Goal: Task Accomplishment & Management: Use online tool/utility

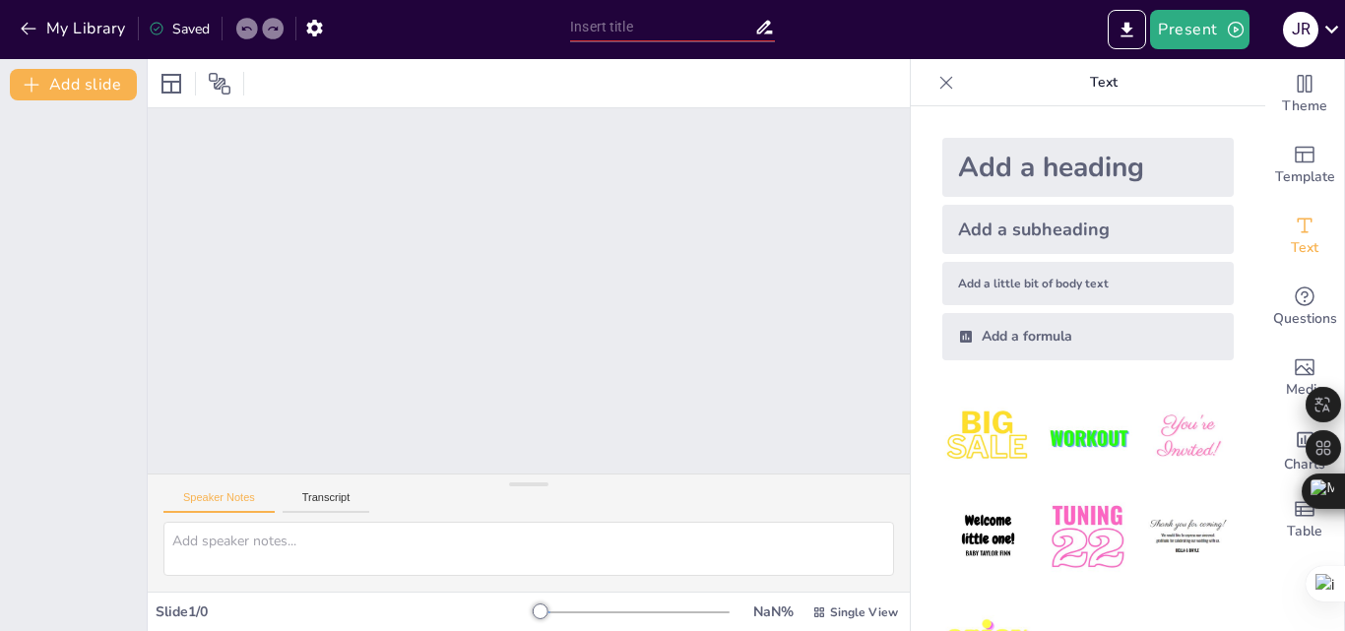
click at [619, 270] on div at bounding box center [529, 290] width 762 height 365
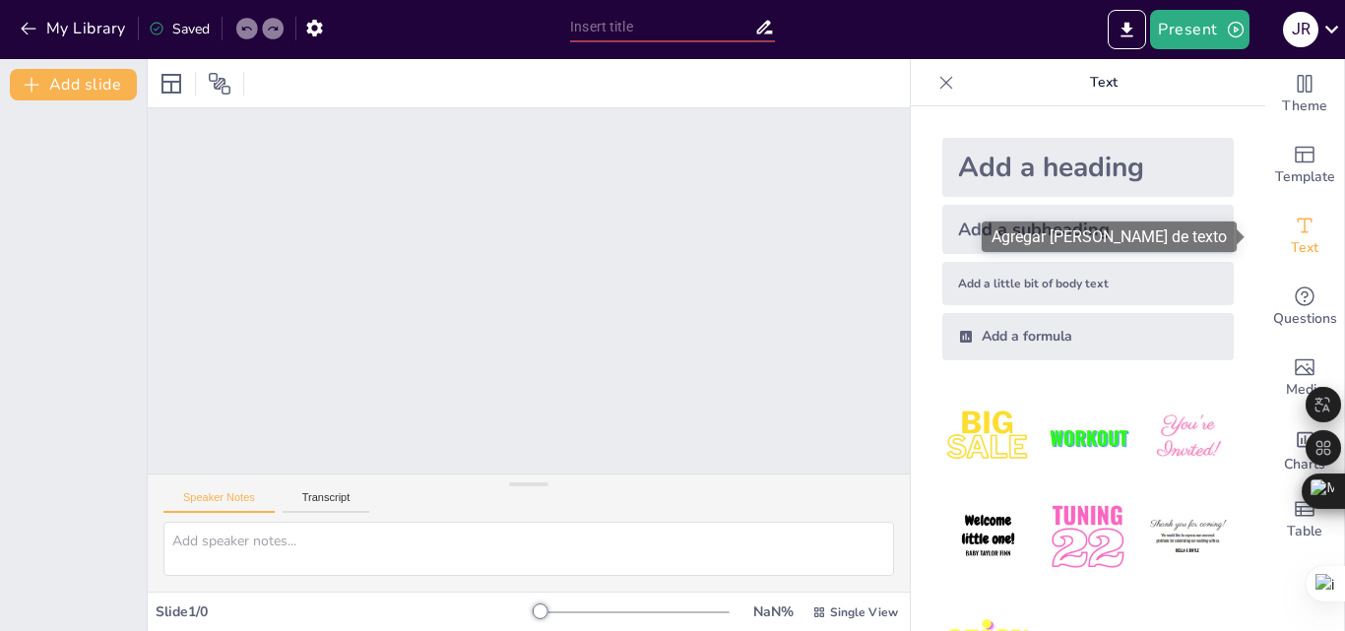
click at [1272, 241] on div "Text" at bounding box center [1304, 236] width 79 height 71
click at [1293, 232] on icon "Add text boxes" at bounding box center [1305, 226] width 24 height 24
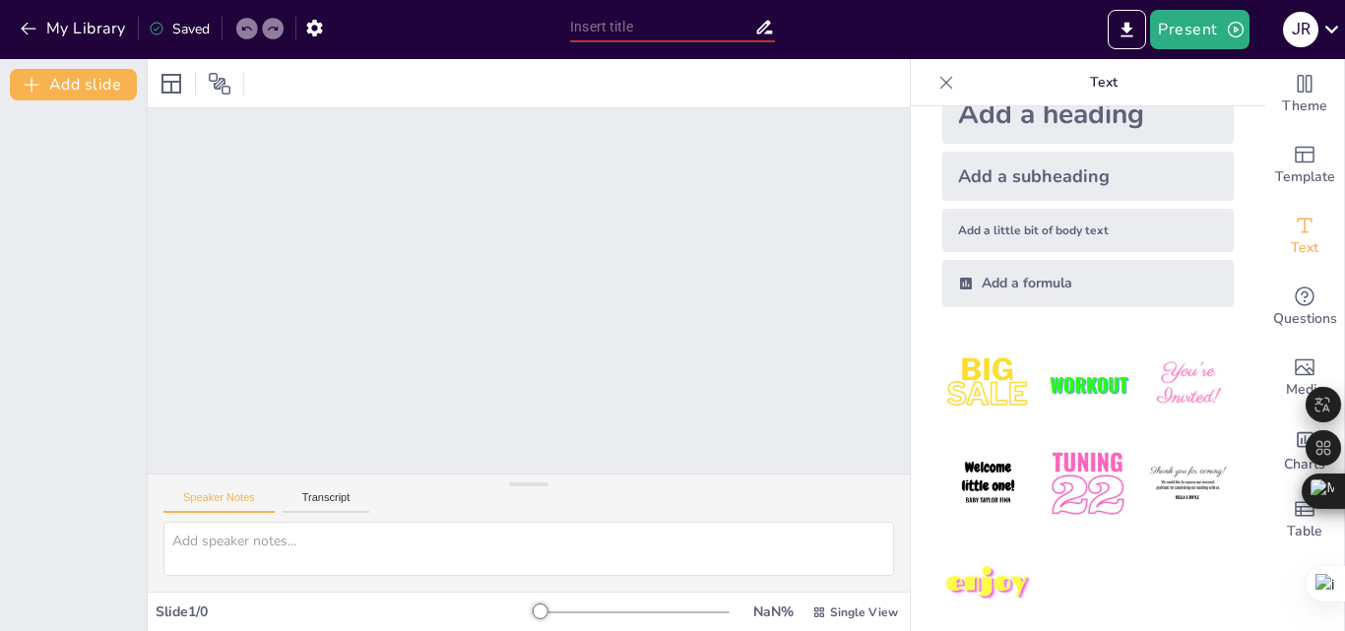
scroll to position [74, 0]
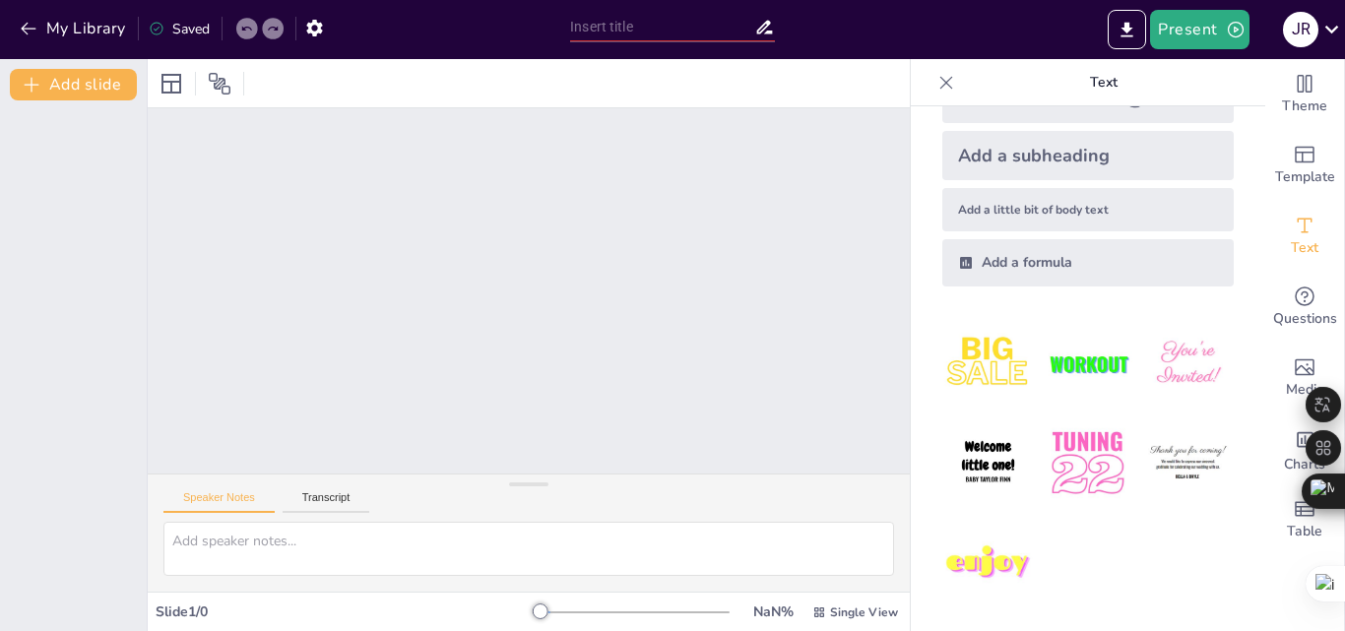
click at [1008, 157] on div "Add a subheading" at bounding box center [1087, 155] width 291 height 49
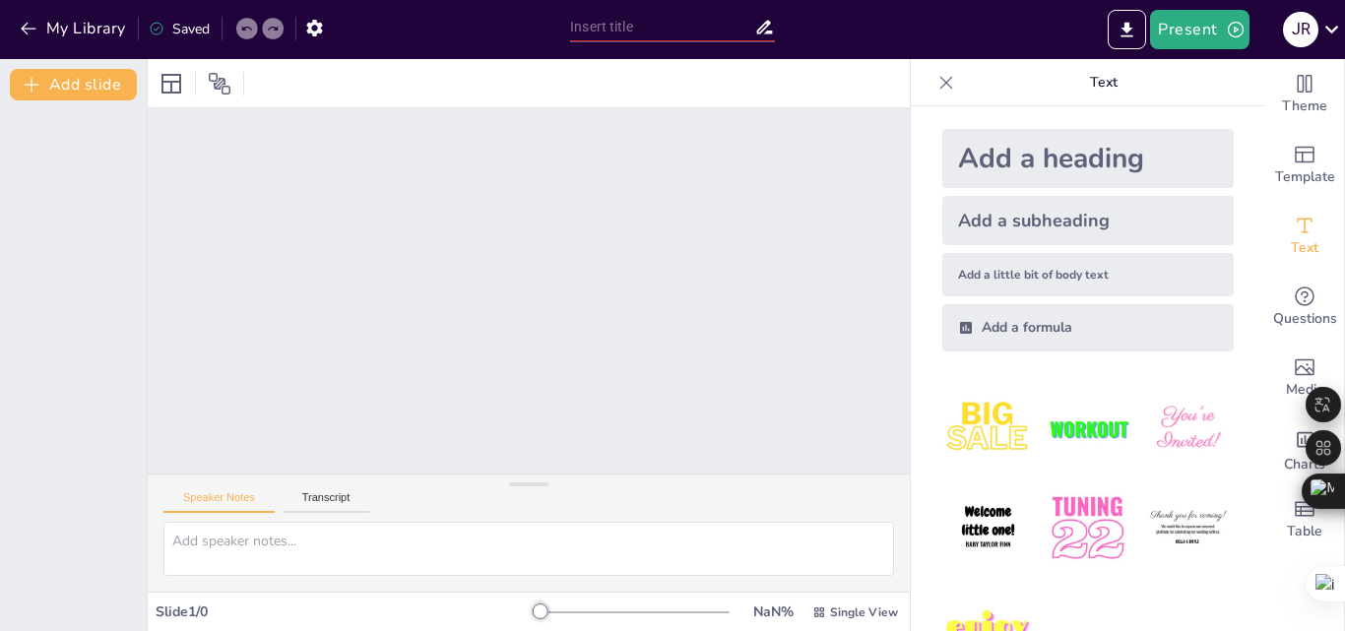
scroll to position [0, 0]
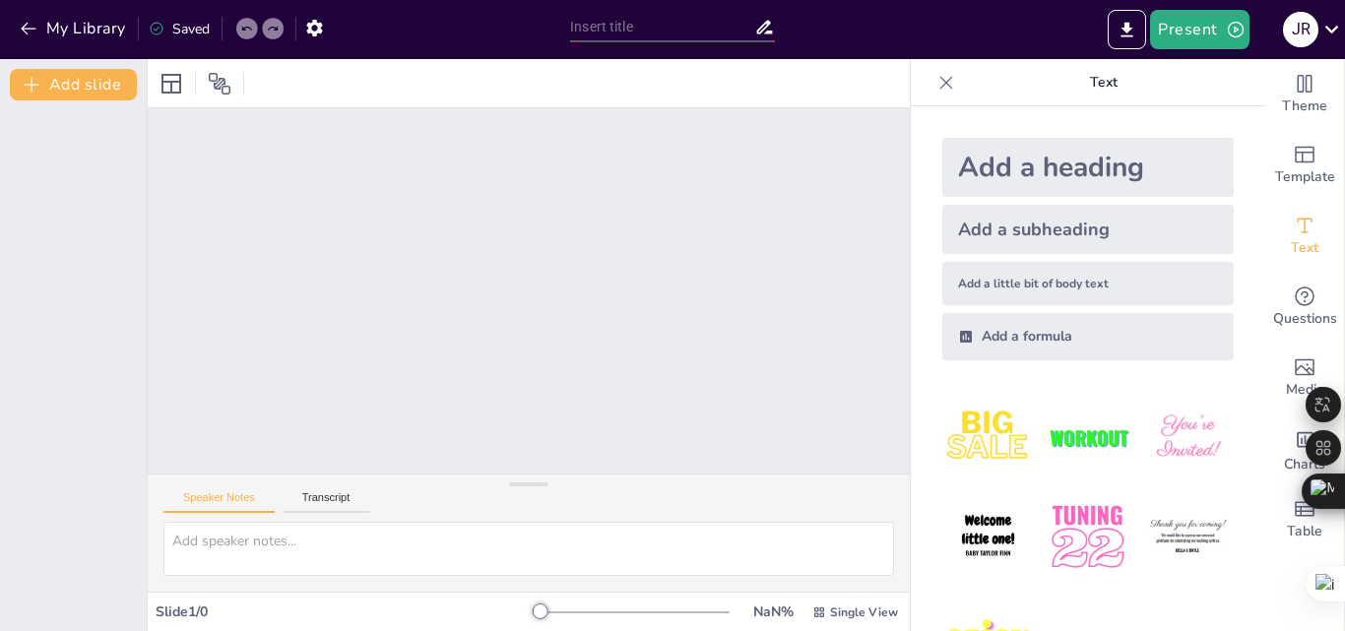
click at [997, 287] on div "Add a little bit of body text" at bounding box center [1087, 283] width 291 height 43
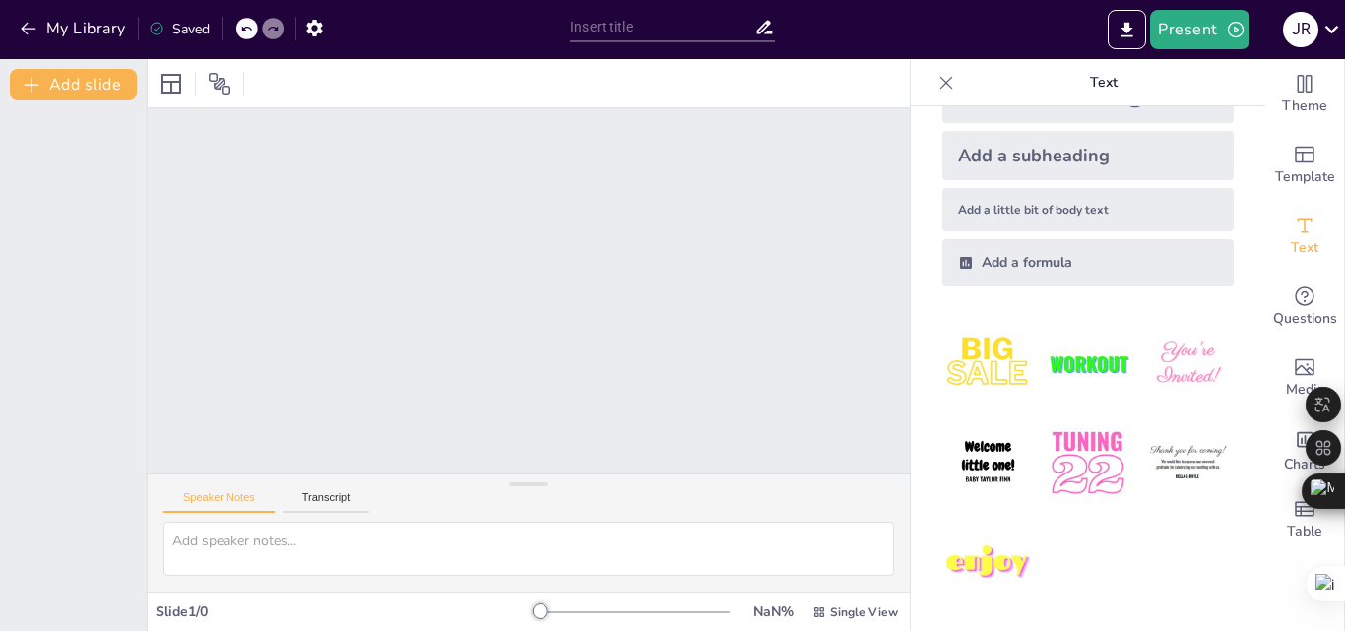
click at [840, 316] on div at bounding box center [529, 290] width 762 height 365
click at [911, 530] on div "Add a heading Add a subheading Add a little bit of body text Add a formula" at bounding box center [1088, 368] width 354 height 525
drag, startPoint x: 518, startPoint y: 612, endPoint x: 559, endPoint y: 612, distance: 41.4
click at [559, 612] on div "Slide 1 / 0 NaN % Single View" at bounding box center [529, 613] width 762 height 32
drag, startPoint x: 531, startPoint y: 605, endPoint x: 523, endPoint y: 617, distance: 15.0
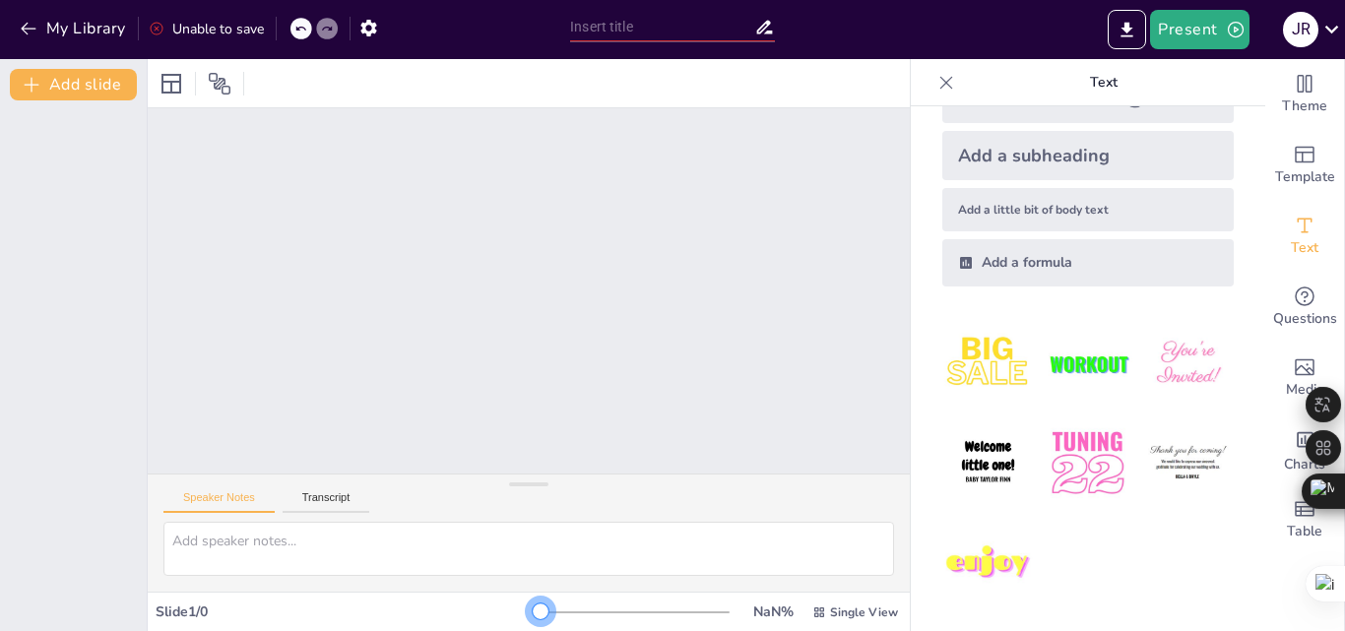
click at [533, 617] on div at bounding box center [541, 612] width 16 height 16
click at [446, 326] on div at bounding box center [529, 290] width 762 height 365
click at [1073, 448] on img at bounding box center [1088, 464] width 92 height 92
click at [640, 39] on input "text" at bounding box center [662, 27] width 184 height 29
drag, startPoint x: 1048, startPoint y: 574, endPoint x: 1078, endPoint y: 482, distance: 97.5
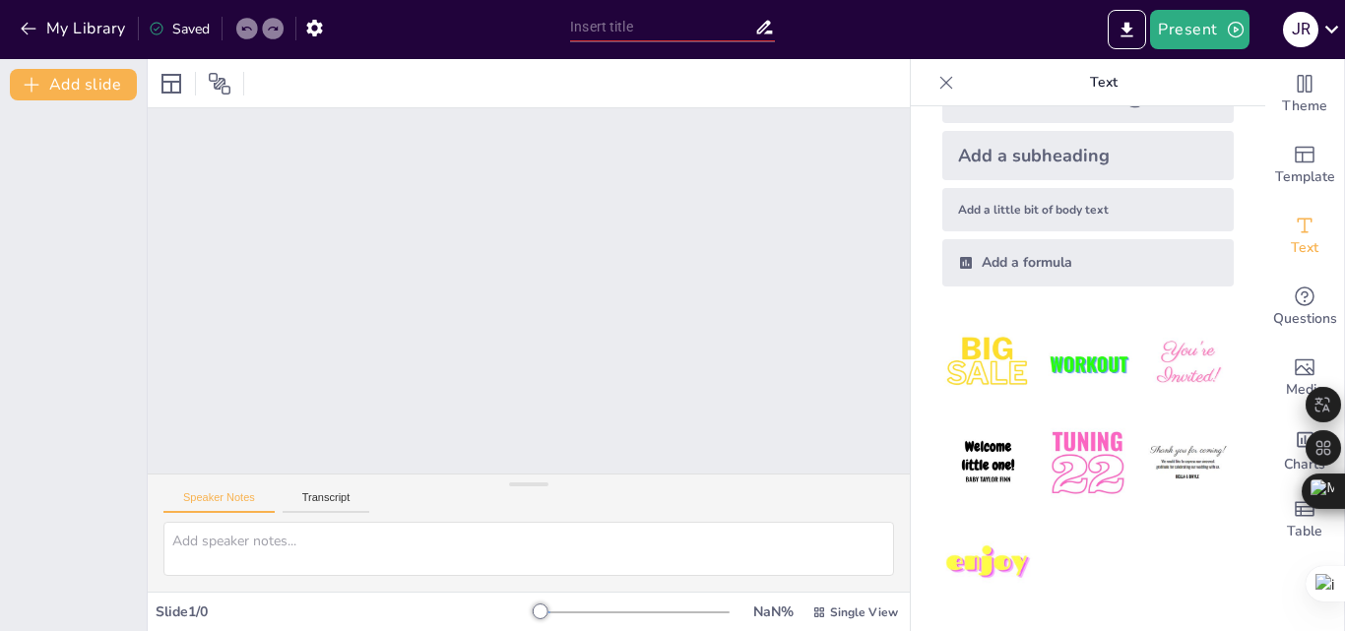
click at [1055, 559] on div at bounding box center [1088, 463] width 323 height 323
click at [1149, 464] on img at bounding box center [1188, 464] width 92 height 92
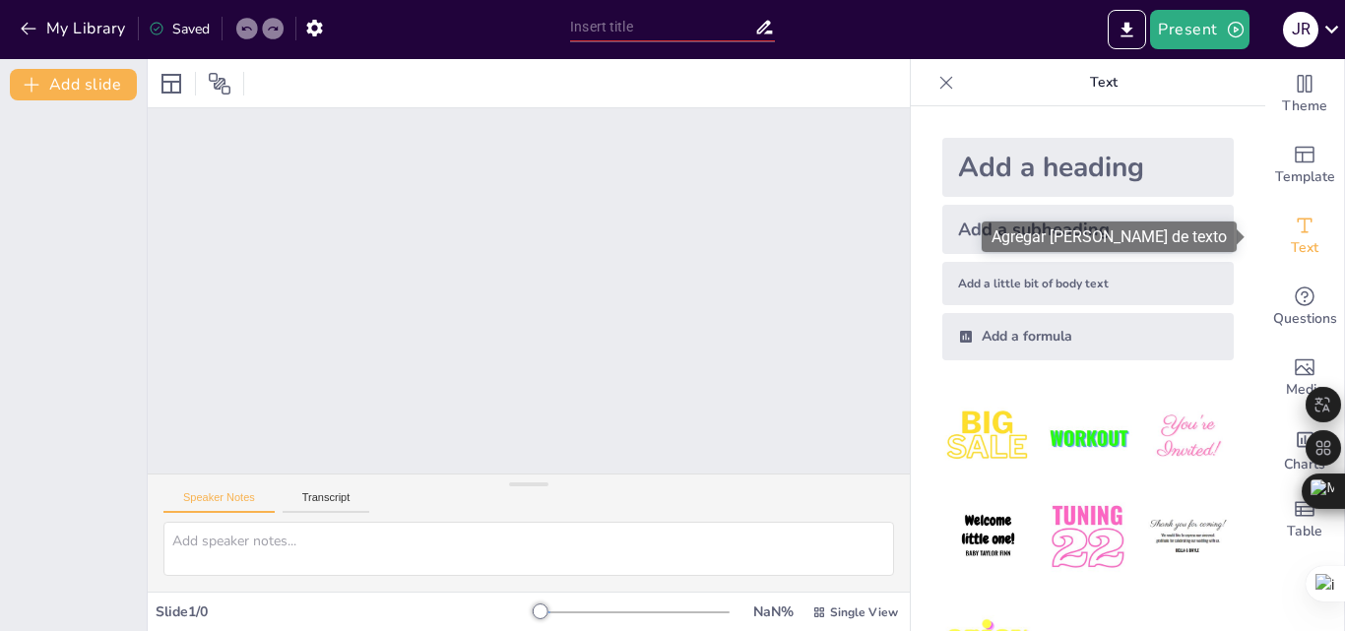
click at [1299, 232] on icon "Add text boxes" at bounding box center [1305, 226] width 24 height 24
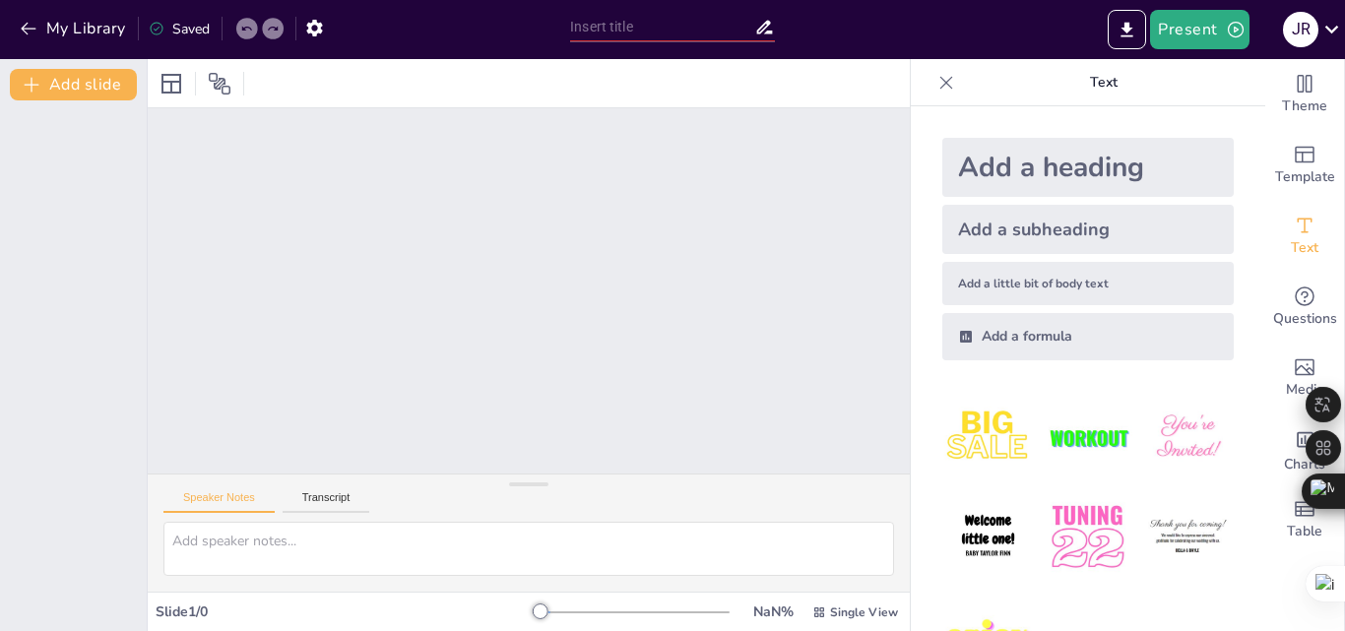
click at [1016, 237] on div "Add a subheading" at bounding box center [1087, 229] width 291 height 49
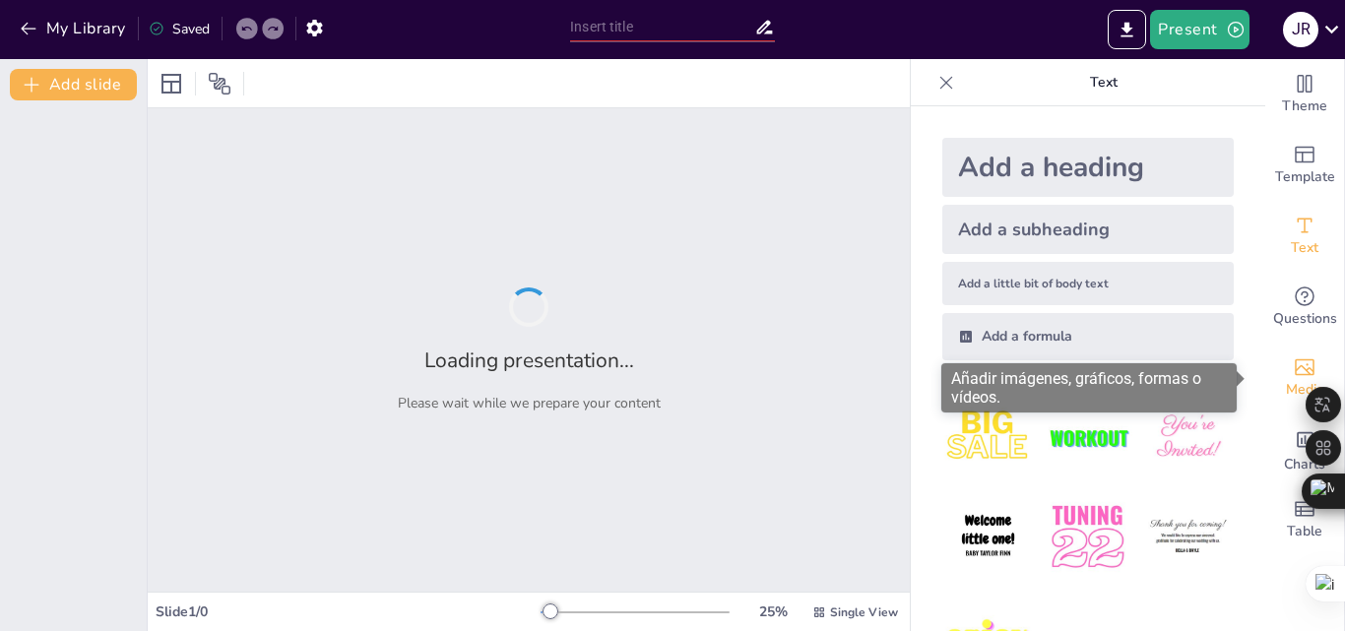
click at [1286, 379] on span "Media" at bounding box center [1305, 390] width 38 height 22
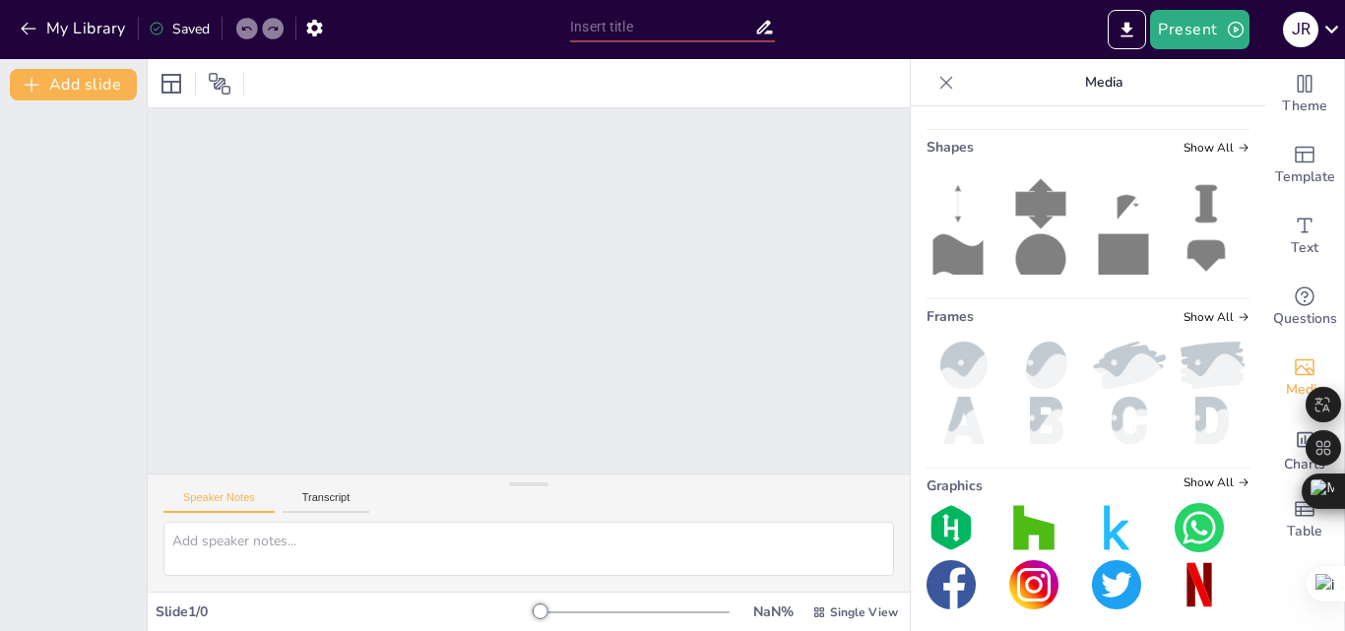
scroll to position [397, 0]
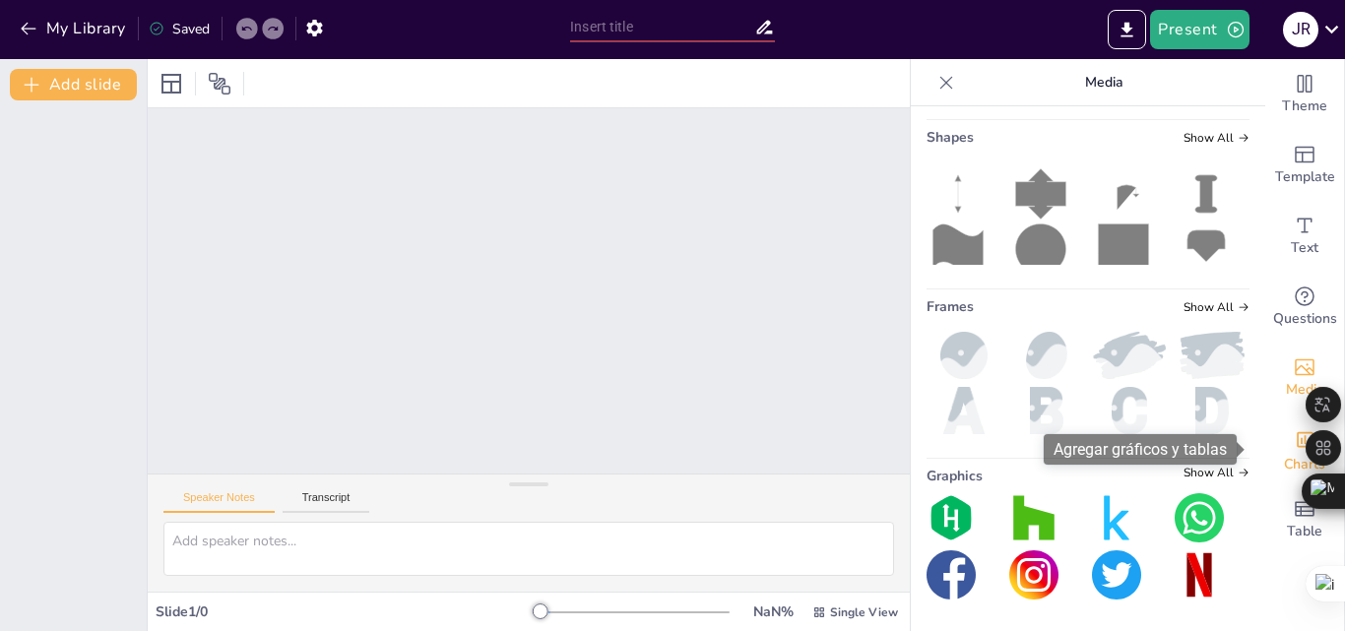
click at [1298, 455] on span "Charts" at bounding box center [1304, 465] width 41 height 22
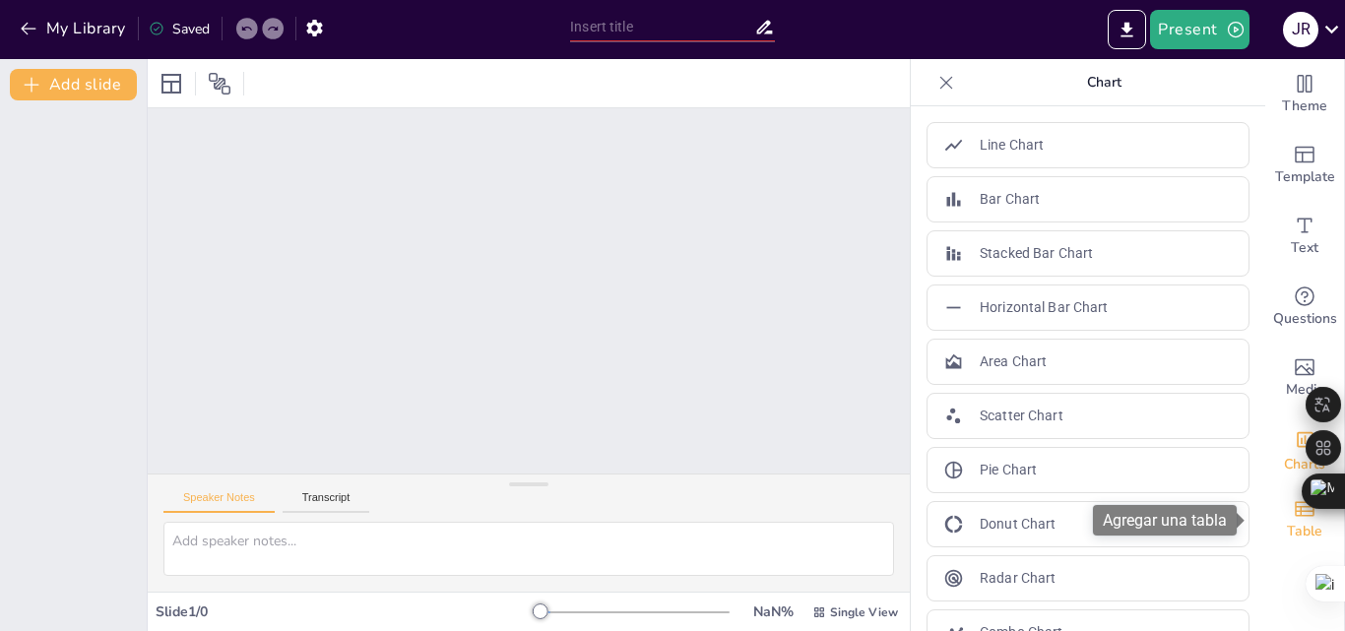
click at [1287, 538] on span "Table" at bounding box center [1304, 532] width 35 height 22
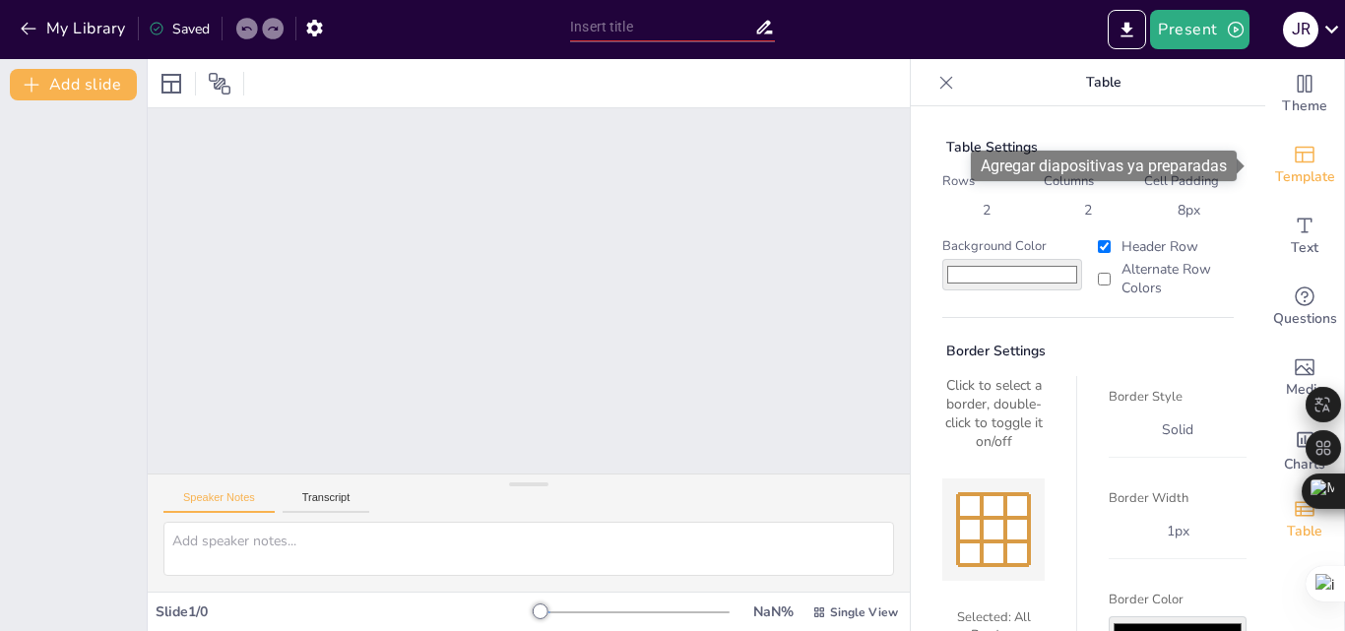
click at [1284, 166] on span "Template" at bounding box center [1305, 177] width 60 height 22
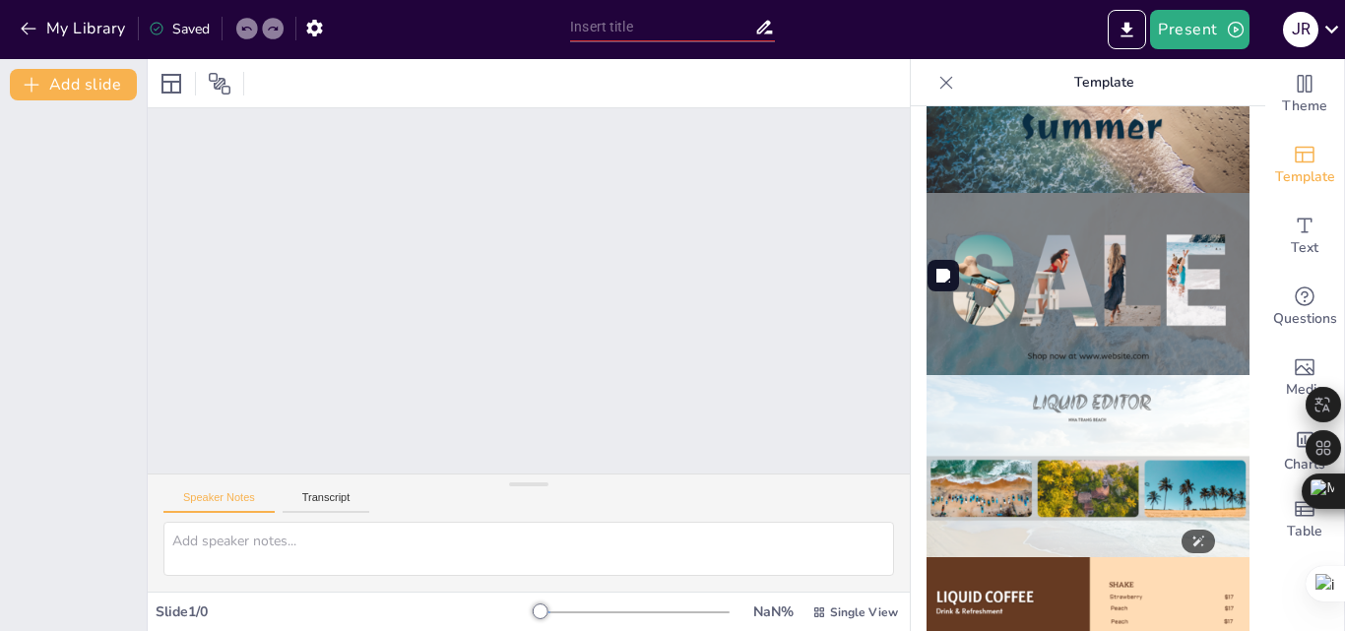
scroll to position [985, 0]
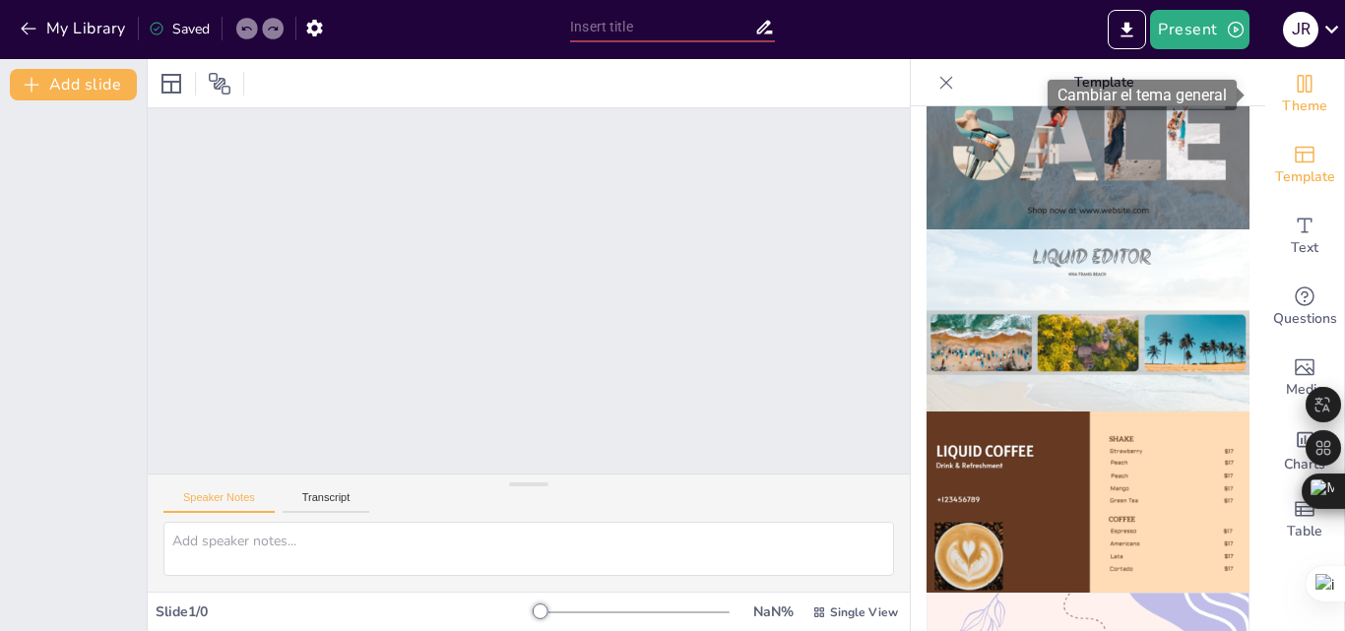
click at [1301, 106] on span "Theme" at bounding box center [1304, 107] width 45 height 22
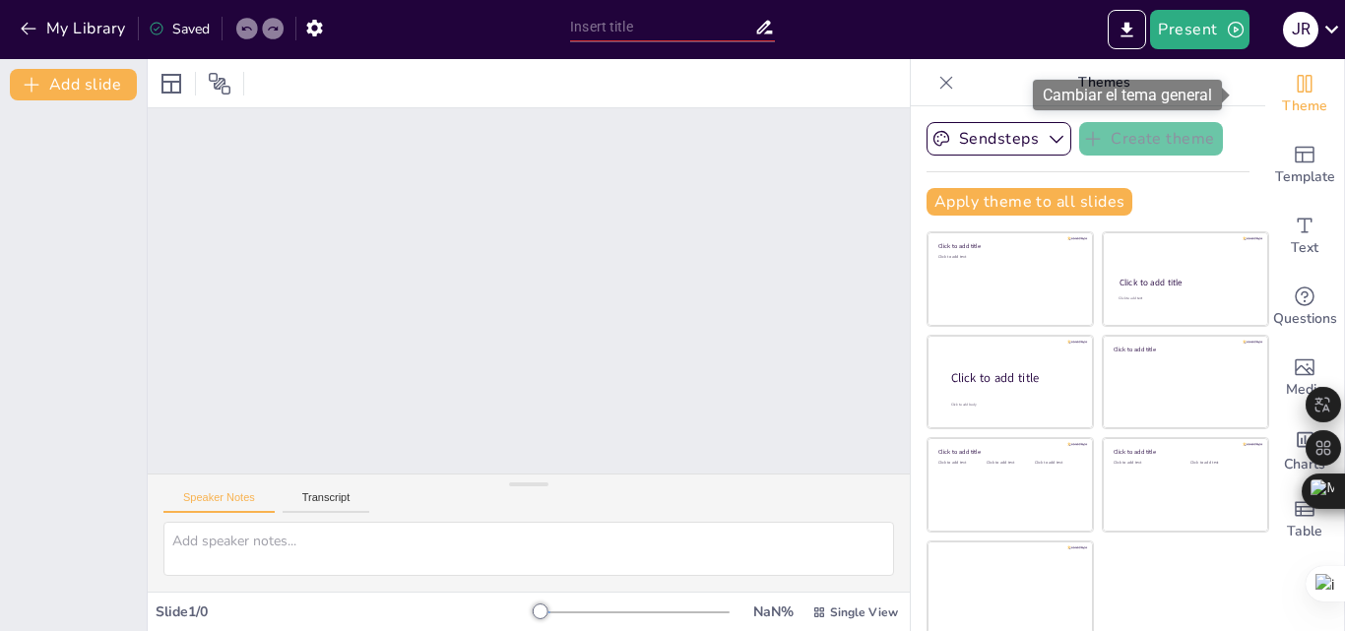
click at [1306, 118] on div "Theme" at bounding box center [1304, 94] width 79 height 71
click at [1288, 112] on span "Theme" at bounding box center [1304, 107] width 45 height 22
click at [931, 82] on div at bounding box center [947, 83] width 32 height 32
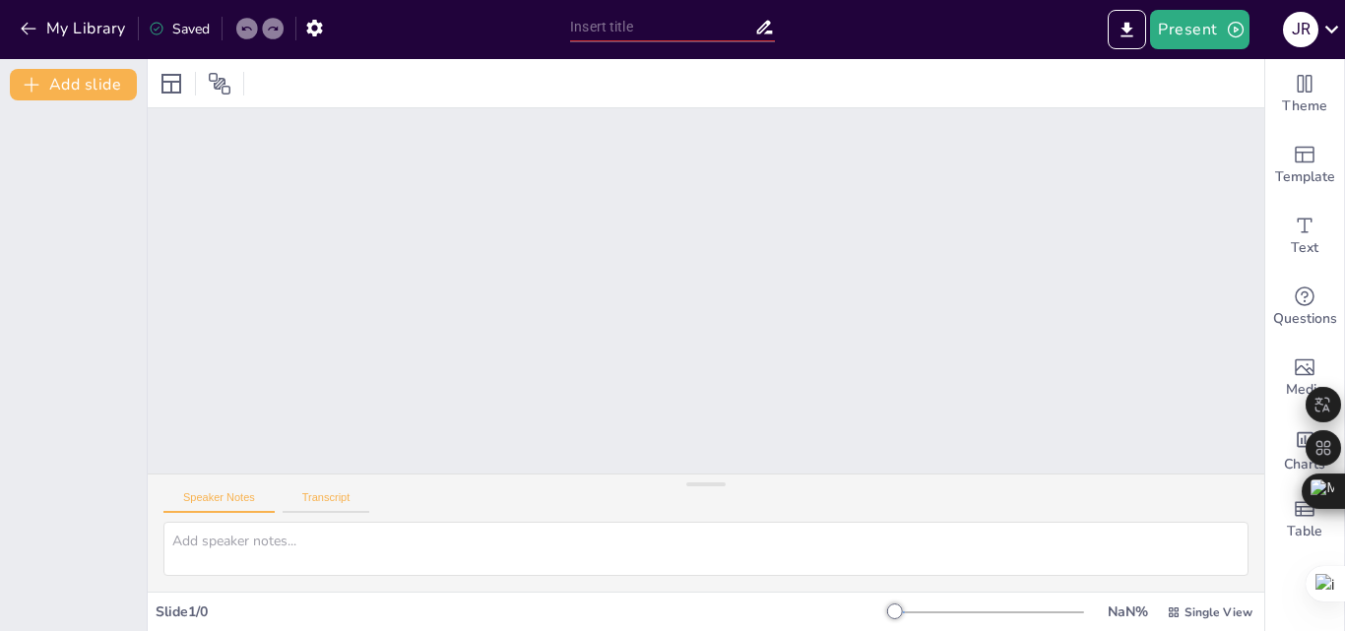
click at [335, 502] on button "Transcript" at bounding box center [327, 502] width 88 height 22
click at [221, 611] on div "Slide 1 / 0" at bounding box center [525, 612] width 739 height 19
drag, startPoint x: 255, startPoint y: 616, endPoint x: 265, endPoint y: 305, distance: 311.3
click at [265, 305] on div "Speaker Notes Transcript Slide 1 / 0 NaN % Single View" at bounding box center [706, 345] width 1117 height 572
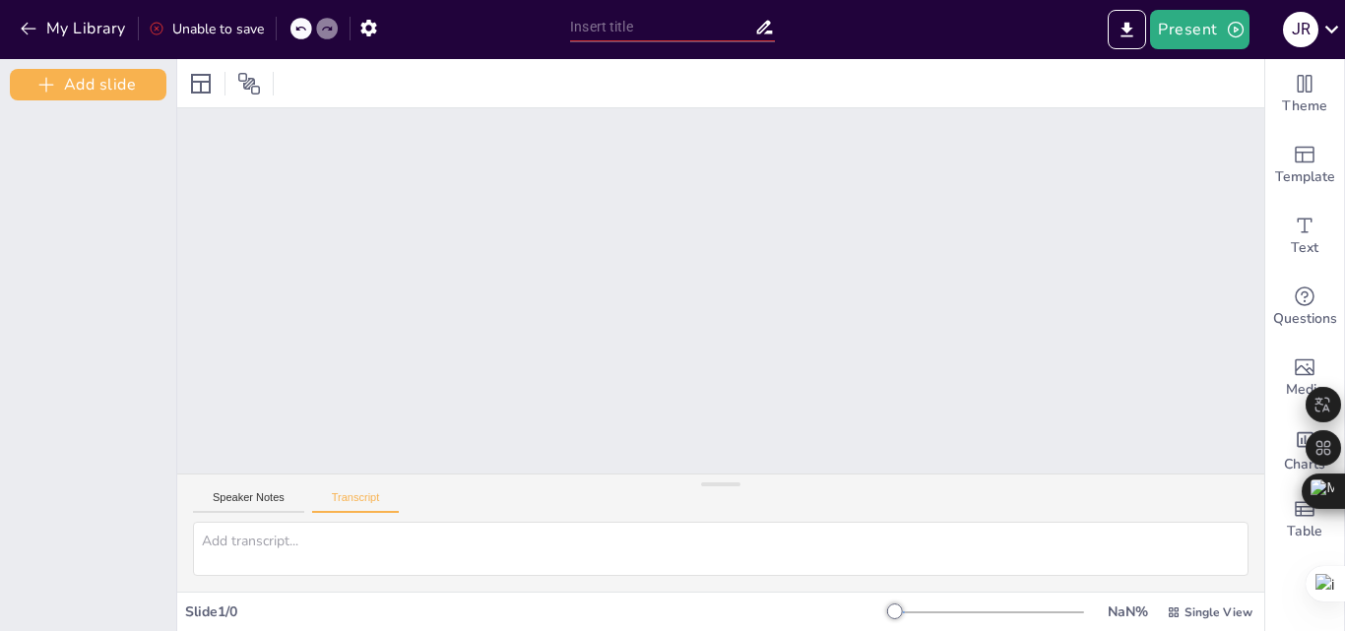
drag, startPoint x: 132, startPoint y: 472, endPoint x: 156, endPoint y: 139, distance: 333.7
click at [156, 147] on div "Add slide" at bounding box center [88, 345] width 177 height 572
drag, startPoint x: 887, startPoint y: 614, endPoint x: 1113, endPoint y: 613, distance: 225.5
click at [1113, 613] on div "NaN % Single View" at bounding box center [1075, 613] width 361 height 32
click at [28, 24] on icon "button" at bounding box center [28, 29] width 15 height 13
